Goal: Task Accomplishment & Management: Manage account settings

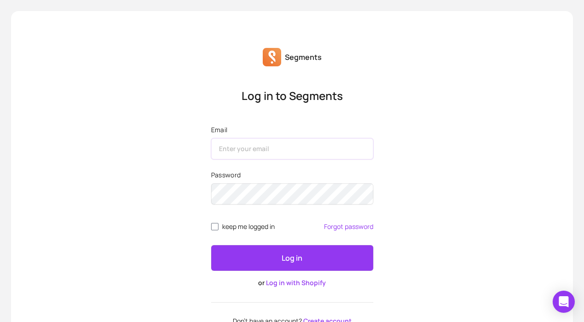
click at [243, 149] on input "Email" at bounding box center [292, 148] width 162 height 21
click at [272, 120] on div "Log in to Segments Email Password keep me logged in Forgot password Log in or L…" at bounding box center [292, 206] width 177 height 236
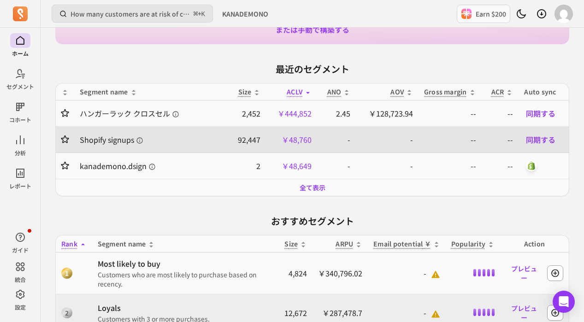
scroll to position [148, 0]
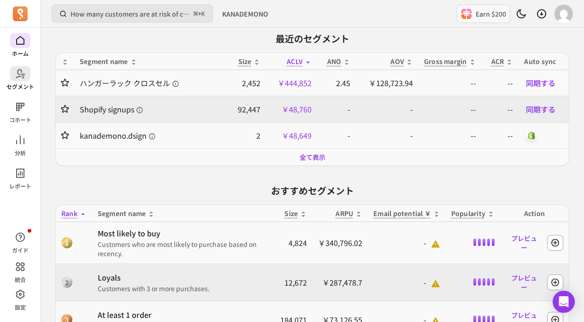
click at [14, 80] on span at bounding box center [20, 73] width 20 height 15
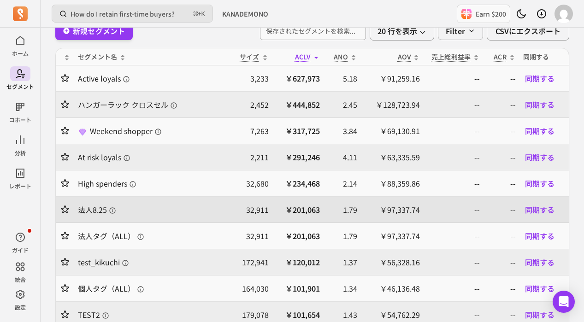
scroll to position [60, 0]
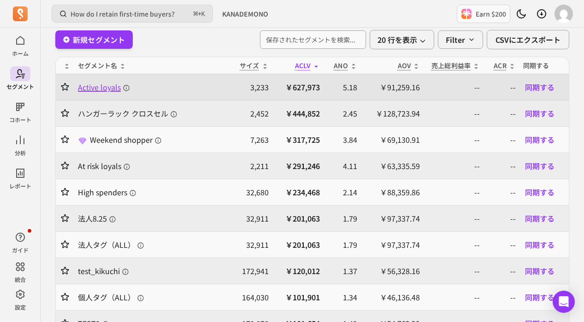
click at [169, 85] on link "Active loyals" at bounding box center [151, 87] width 146 height 11
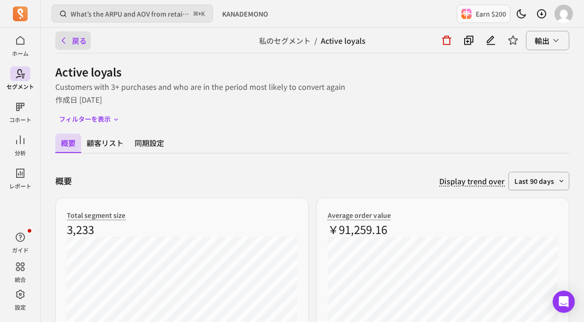
click at [64, 43] on icon "button" at bounding box center [63, 41] width 3 height 6
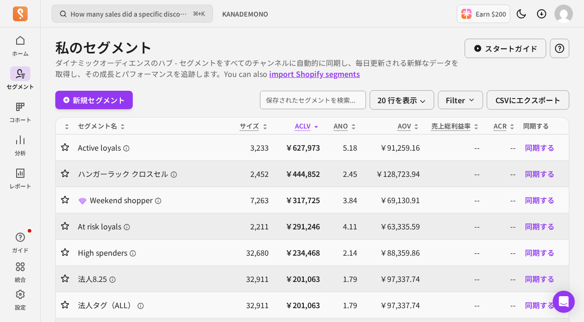
scroll to position [60, 0]
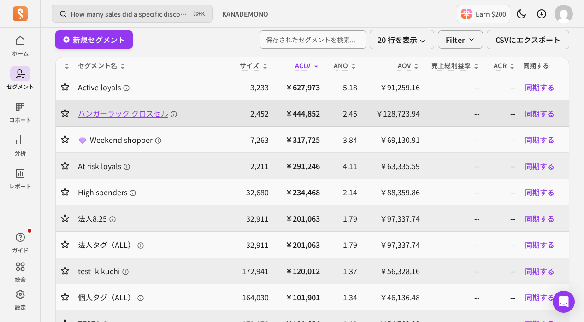
click at [128, 117] on span "ハンガーラック クロスセル" at bounding box center [127, 113] width 99 height 11
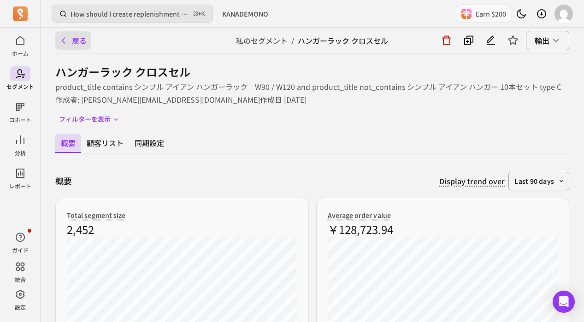
click at [70, 43] on button "戻る" at bounding box center [72, 40] width 35 height 18
